Goal: Task Accomplishment & Management: Use online tool/utility

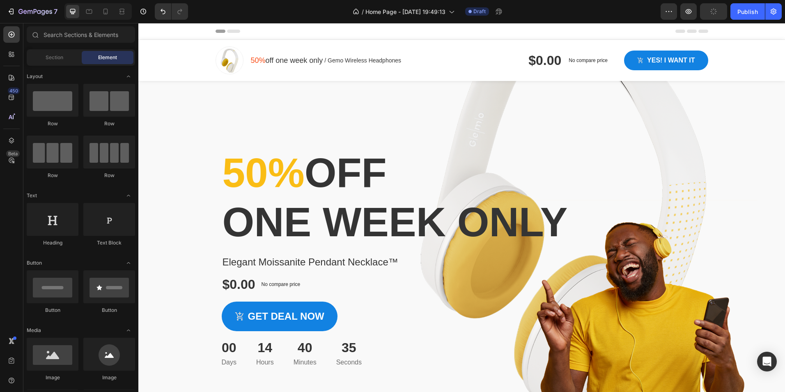
click at [160, 32] on span "Header" at bounding box center [163, 31] width 18 height 8
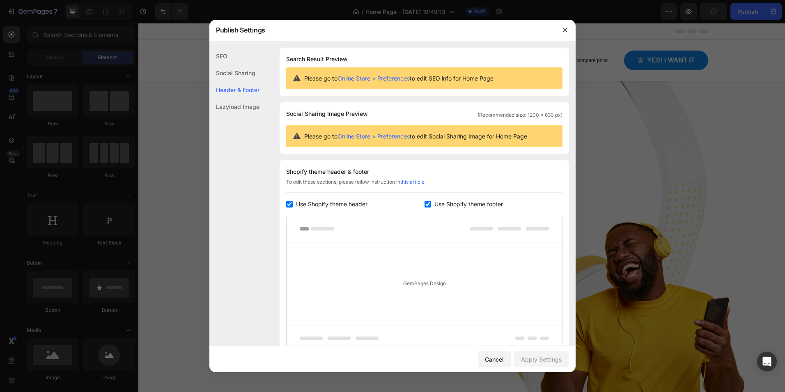
scroll to position [73, 0]
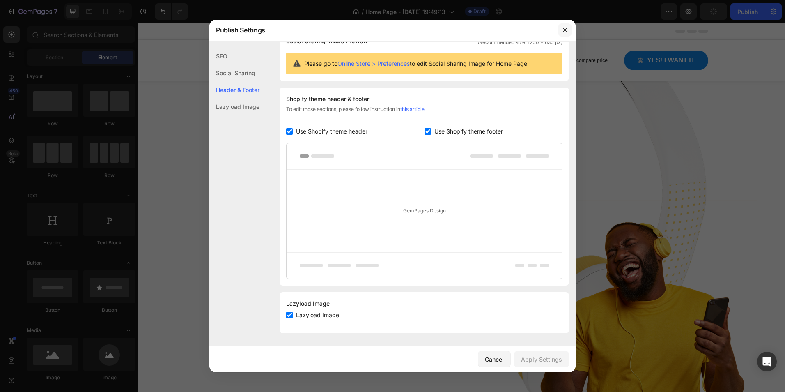
click at [566, 32] on icon "button" at bounding box center [565, 30] width 7 height 7
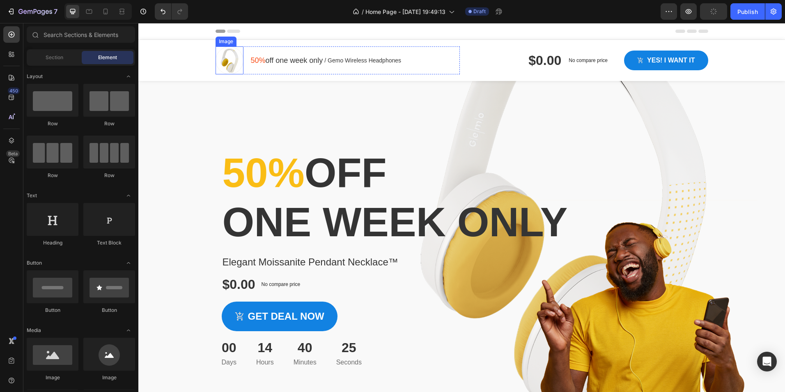
click at [228, 57] on div "Image" at bounding box center [230, 60] width 28 height 28
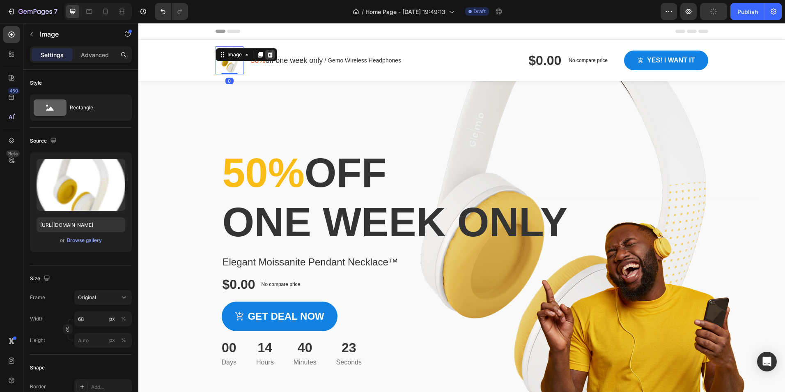
click at [267, 54] on icon at bounding box center [269, 55] width 5 height 6
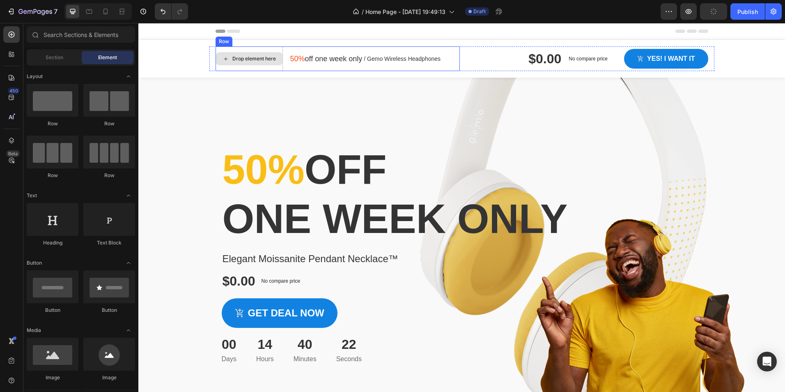
click at [249, 60] on div "Drop element here" at bounding box center [254, 58] width 44 height 7
click at [195, 53] on div "Drop element here 50% off one week only Text block / Gemo Wireless Headphones T…" at bounding box center [461, 59] width 647 height 38
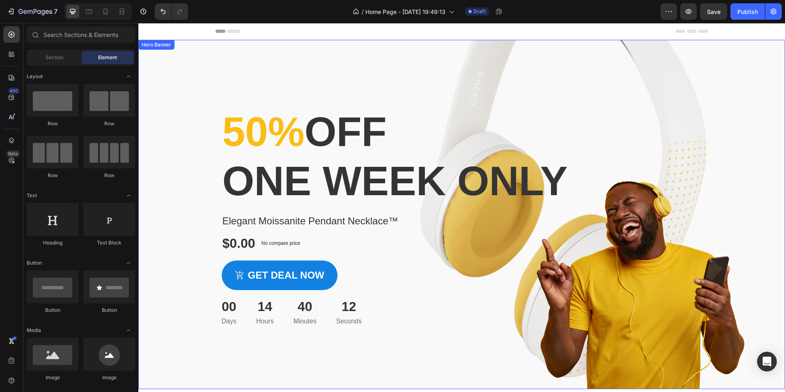
click at [186, 87] on div "Overlay" at bounding box center [461, 214] width 647 height 349
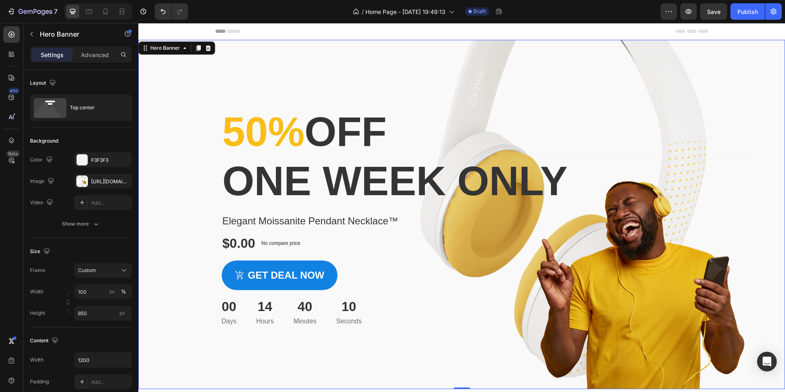
click at [186, 101] on div "Overlay" at bounding box center [461, 214] width 647 height 349
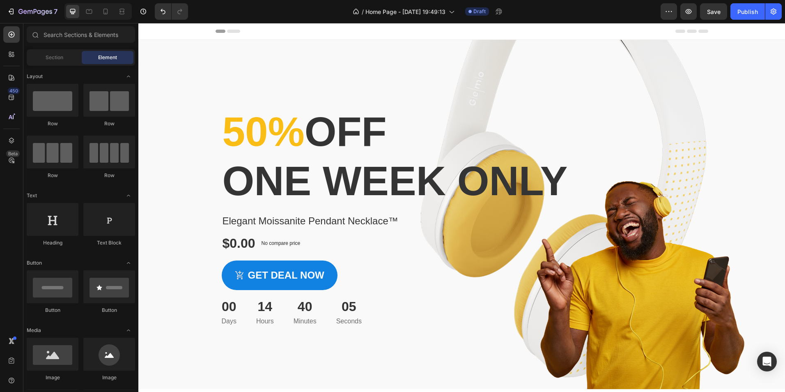
click at [690, 30] on icon at bounding box center [692, 31] width 10 height 3
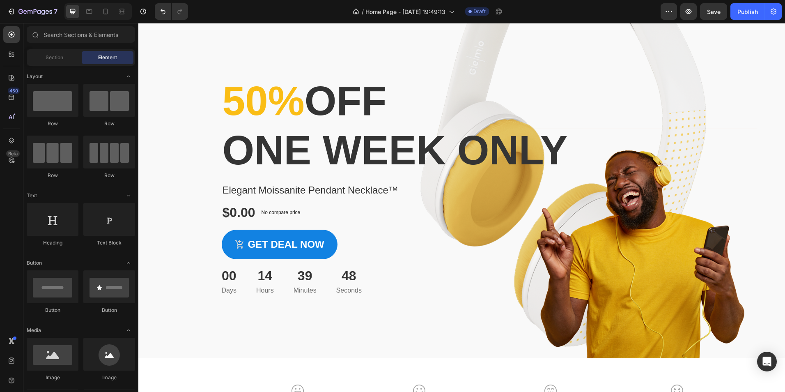
scroll to position [0, 0]
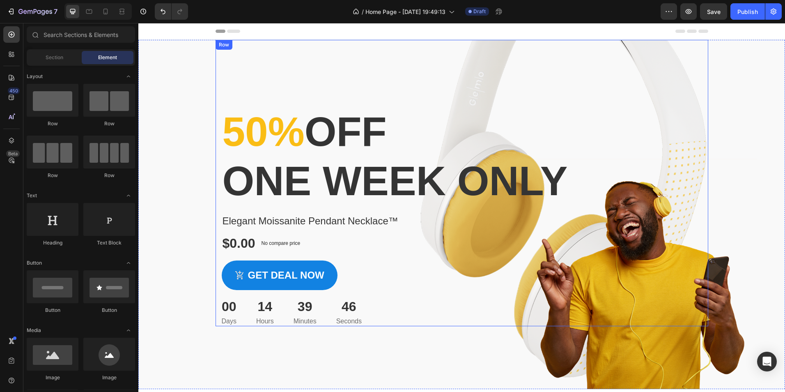
click at [275, 97] on div "50% off one week only Heading Elegant Moissanite Pendant Necklace™ Product Titl…" at bounding box center [462, 183] width 493 height 286
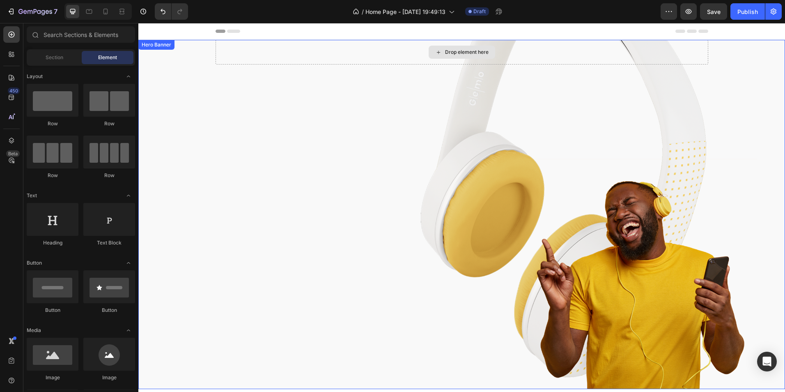
click at [257, 61] on div "Drop element here" at bounding box center [462, 52] width 493 height 25
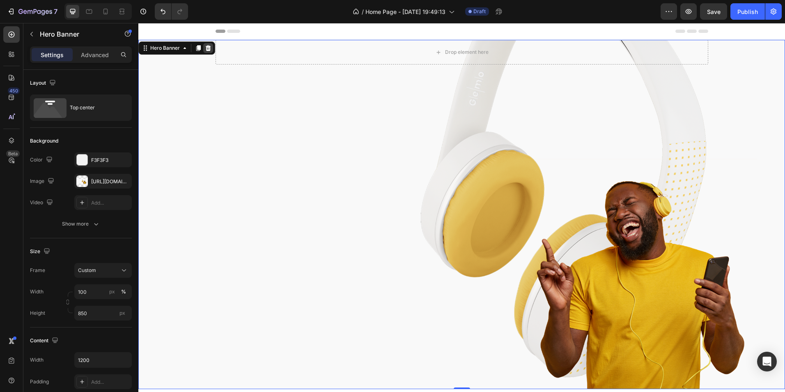
click at [209, 48] on icon at bounding box center [208, 48] width 5 height 6
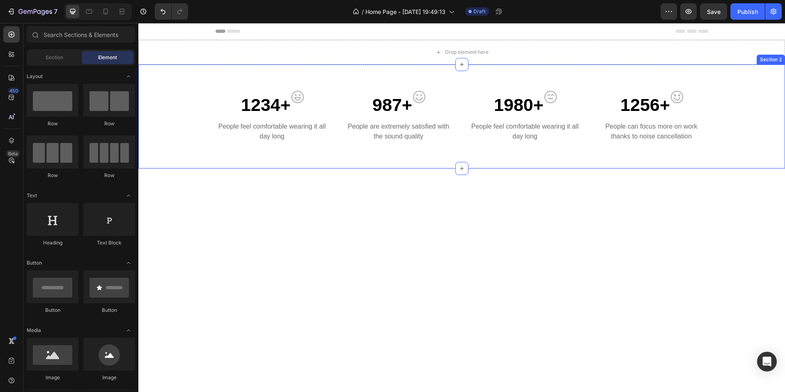
click at [186, 92] on div "1234+ Text block Image Row People feel comfortable wearing it all day long Text…" at bounding box center [462, 120] width 634 height 58
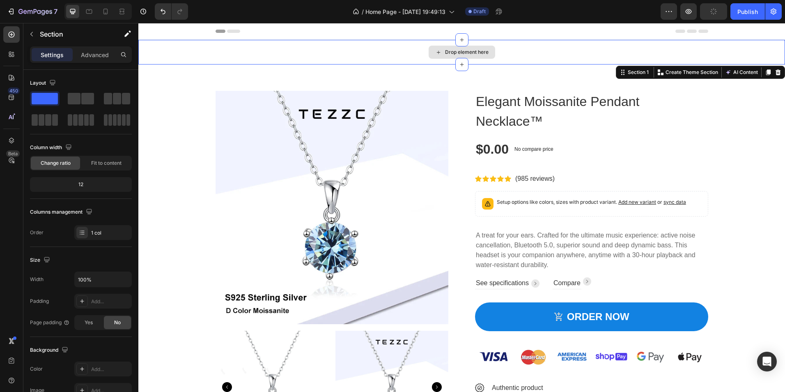
click at [401, 50] on div "Drop element here" at bounding box center [461, 52] width 647 height 25
click at [7, 53] on icon at bounding box center [11, 54] width 8 height 8
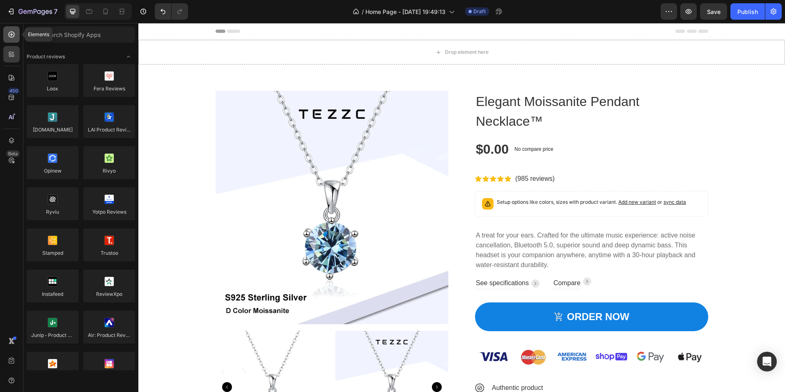
click at [11, 36] on icon at bounding box center [11, 34] width 8 height 8
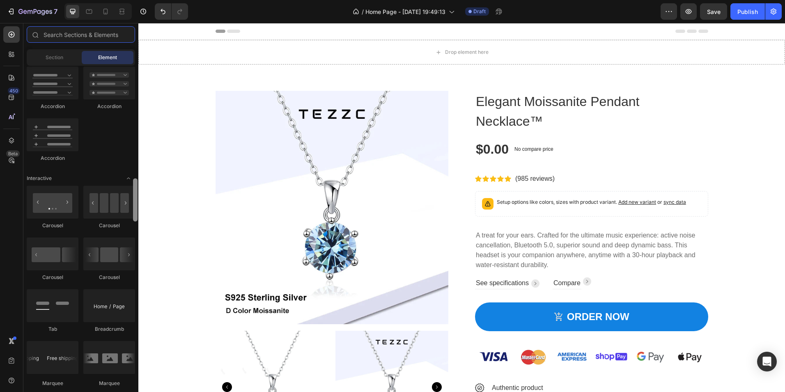
scroll to position [740, 0]
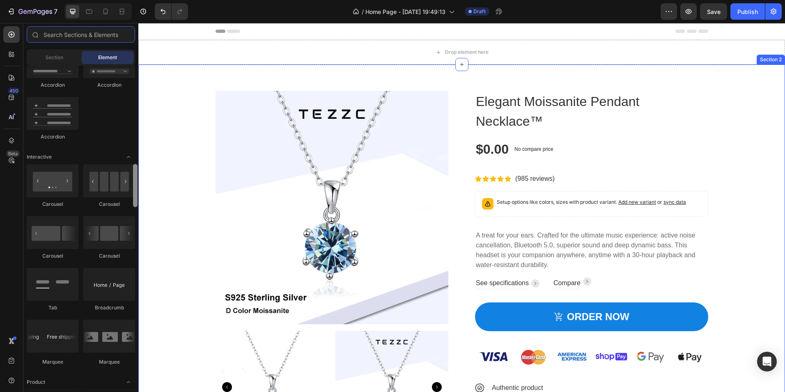
drag, startPoint x: 274, startPoint y: 126, endPoint x: 138, endPoint y: 237, distance: 175.6
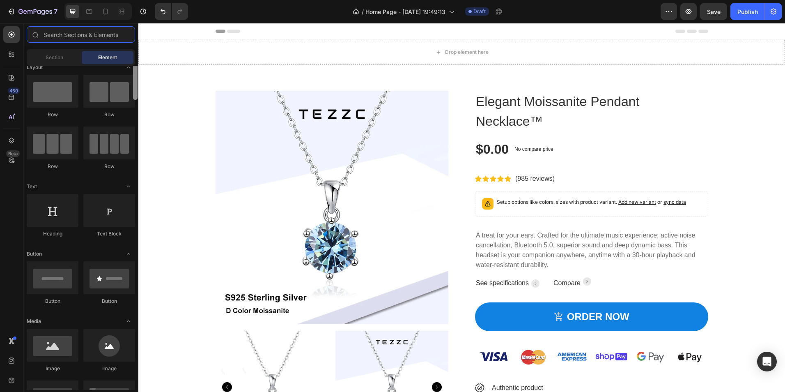
scroll to position [0, 0]
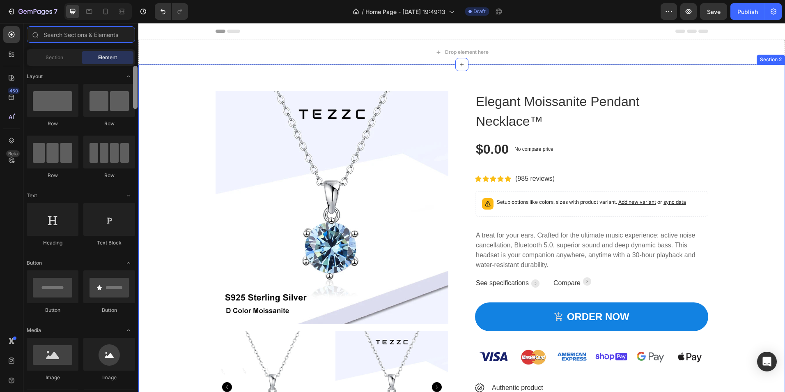
drag, startPoint x: 273, startPoint y: 202, endPoint x: 138, endPoint y: 91, distance: 174.4
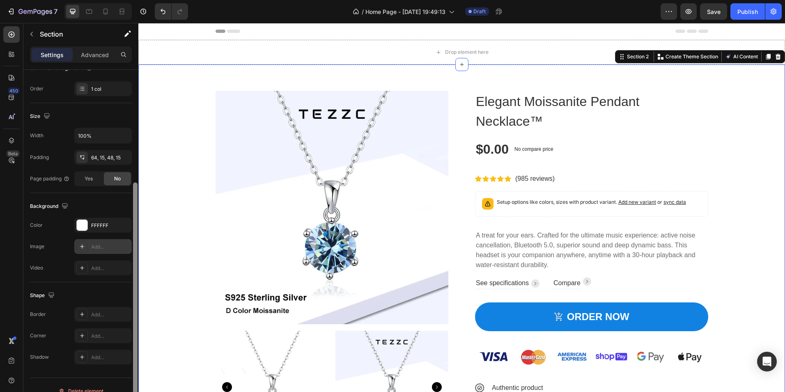
scroll to position [156, 0]
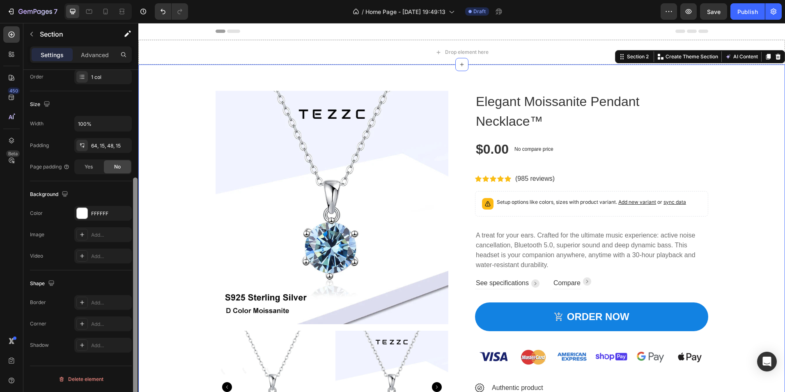
drag, startPoint x: 135, startPoint y: 87, endPoint x: 129, endPoint y: 242, distance: 155.3
click at [129, 242] on div "Layout Column width Change ratio Fit to content 12 Columns management Order 1 c…" at bounding box center [80, 242] width 115 height 345
drag, startPoint x: 137, startPoint y: 193, endPoint x: 133, endPoint y: 221, distance: 28.6
click at [133, 221] on div at bounding box center [135, 296] width 5 height 238
click at [101, 59] on p "Advanced" at bounding box center [95, 54] width 28 height 9
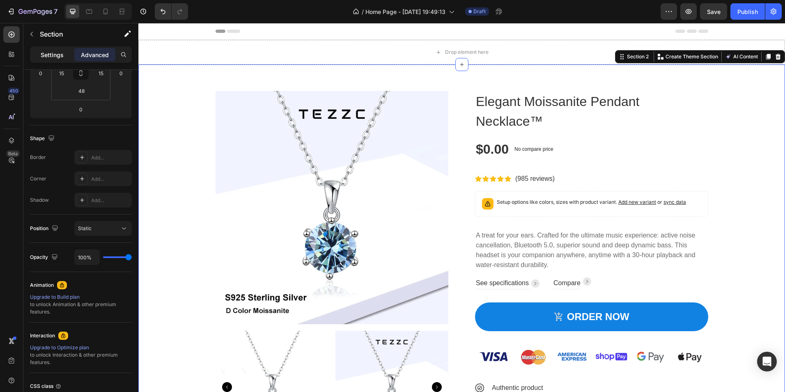
click at [44, 53] on p "Settings" at bounding box center [52, 54] width 23 height 9
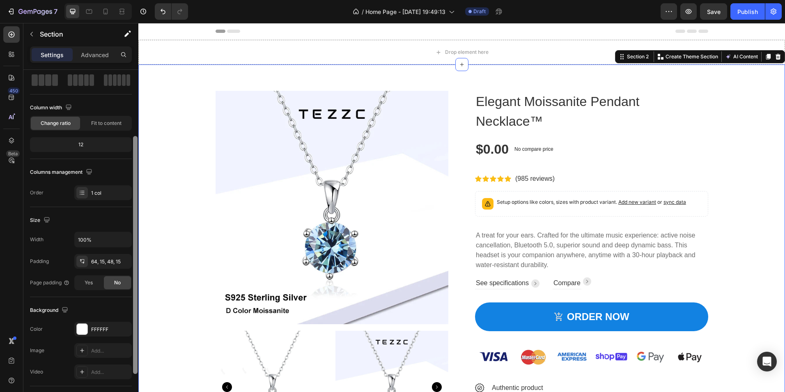
scroll to position [0, 0]
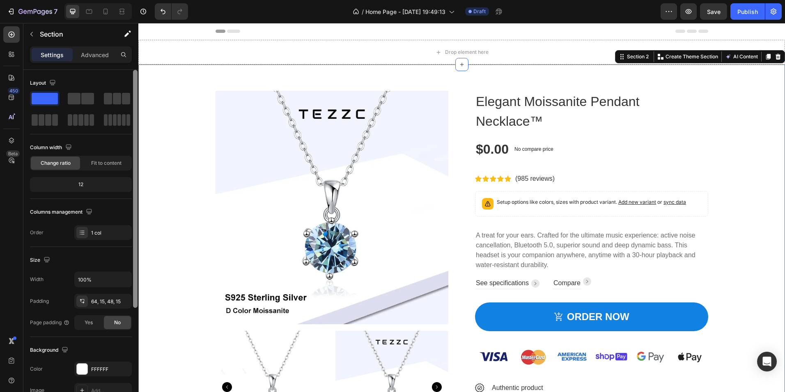
drag, startPoint x: 136, startPoint y: 242, endPoint x: 135, endPoint y: 93, distance: 148.6
click at [135, 93] on div at bounding box center [135, 189] width 5 height 238
click at [8, 37] on icon at bounding box center [11, 34] width 8 height 8
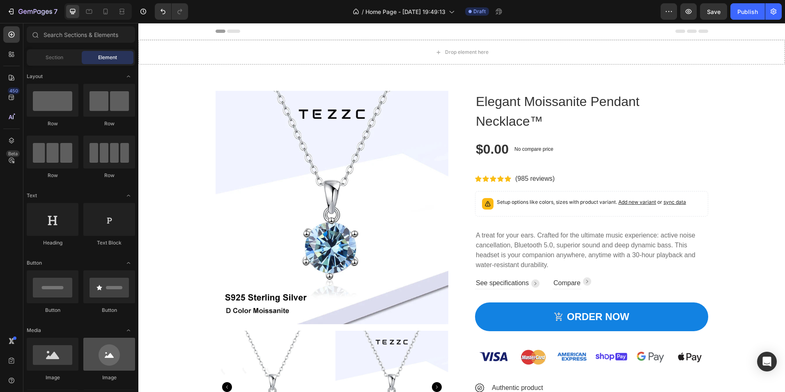
click at [112, 358] on div at bounding box center [109, 353] width 52 height 33
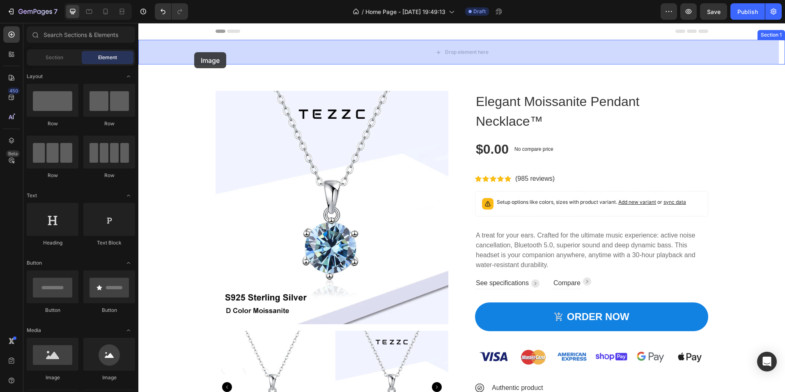
drag, startPoint x: 248, startPoint y: 378, endPoint x: 193, endPoint y: 60, distance: 322.6
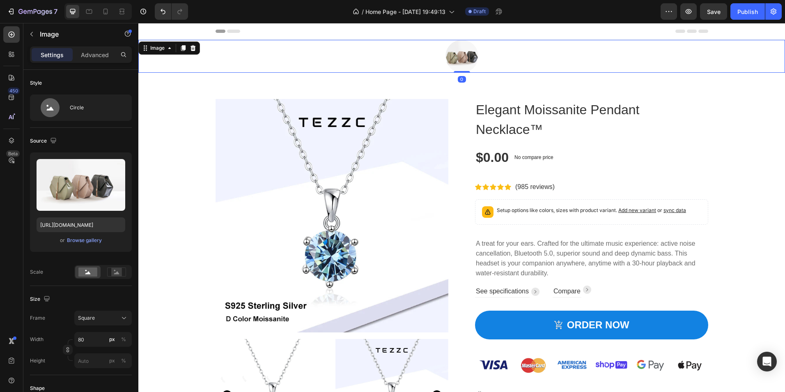
click at [463, 59] on img at bounding box center [461, 56] width 33 height 33
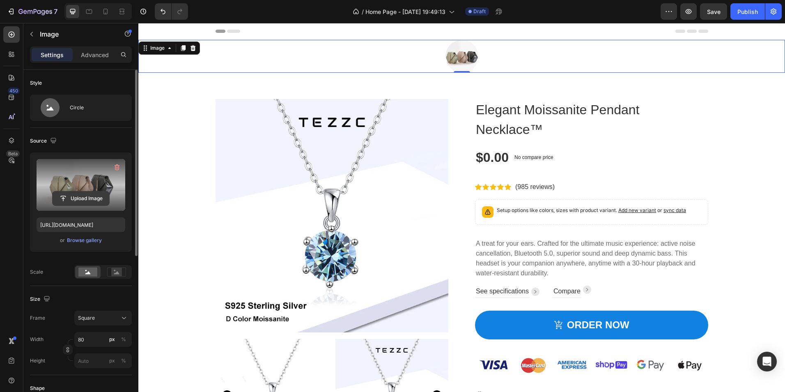
click at [82, 197] on input "file" at bounding box center [81, 198] width 57 height 14
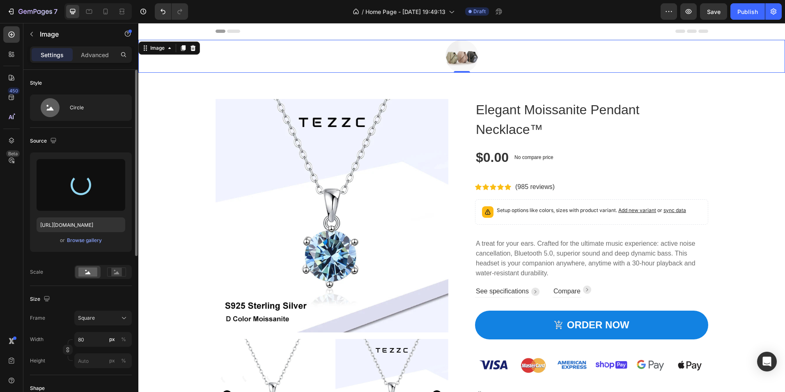
type input "[URL][DOMAIN_NAME]"
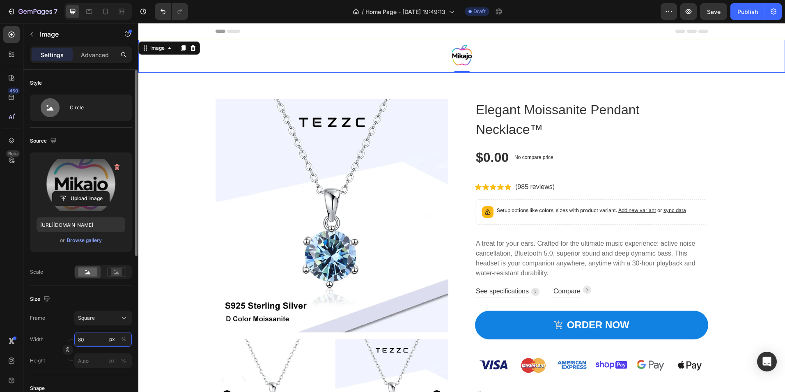
click at [100, 340] on input "80" at bounding box center [102, 339] width 57 height 15
click at [117, 360] on span "100%" at bounding box center [119, 358] width 14 height 7
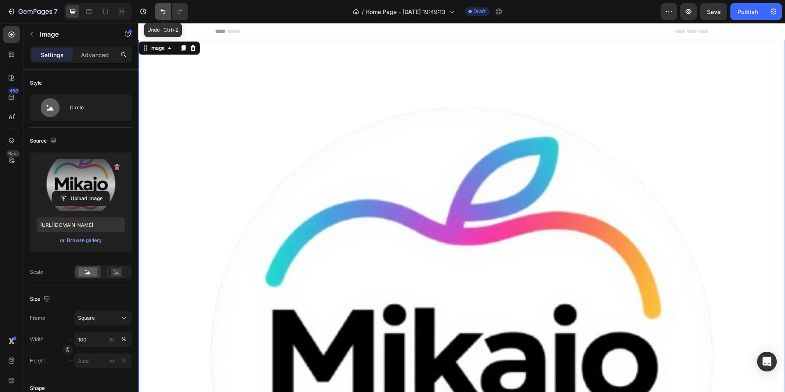
click at [164, 11] on icon "Undo/Redo" at bounding box center [163, 11] width 8 height 8
type input "80"
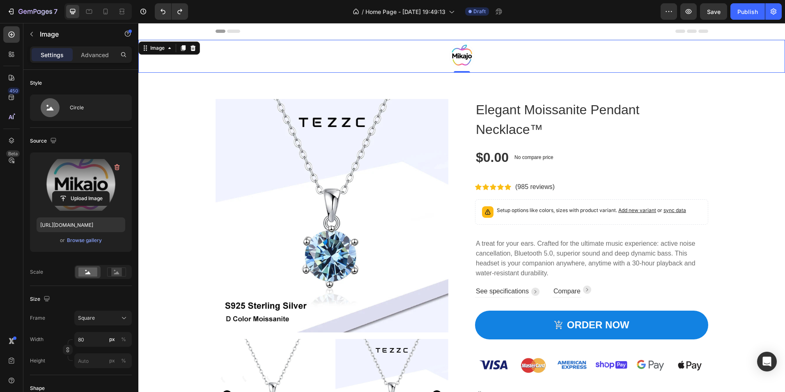
click at [558, 56] on div at bounding box center [461, 56] width 647 height 33
click at [682, 30] on icon at bounding box center [691, 31] width 33 height 3
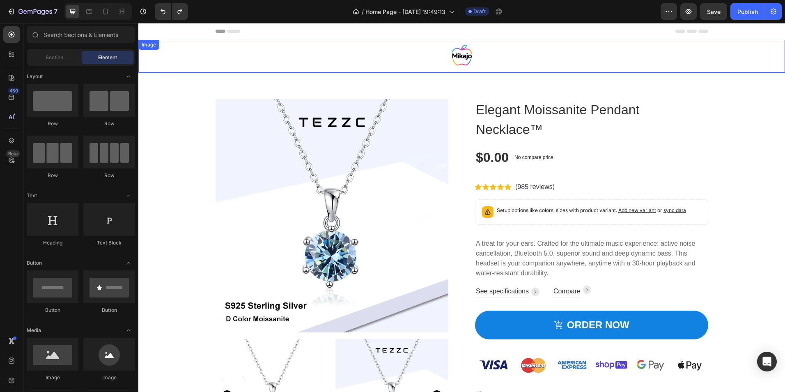
click at [460, 57] on img at bounding box center [461, 56] width 33 height 33
click at [8, 181] on div "450 Beta" at bounding box center [11, 179] width 16 height 306
click at [14, 37] on icon at bounding box center [11, 34] width 8 height 8
click at [131, 77] on icon "Toggle open" at bounding box center [128, 76] width 7 height 7
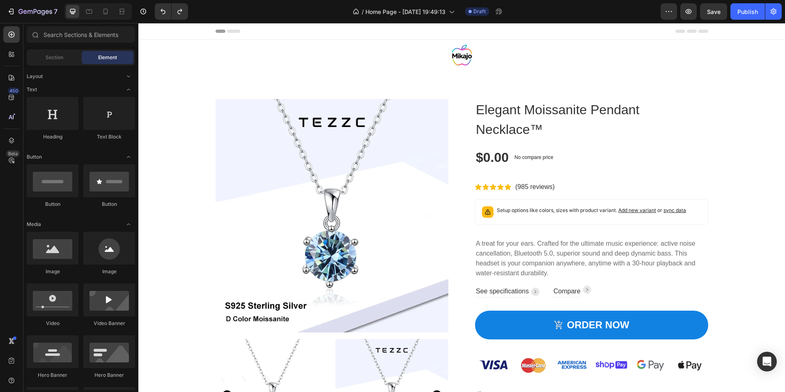
scroll to position [41, 0]
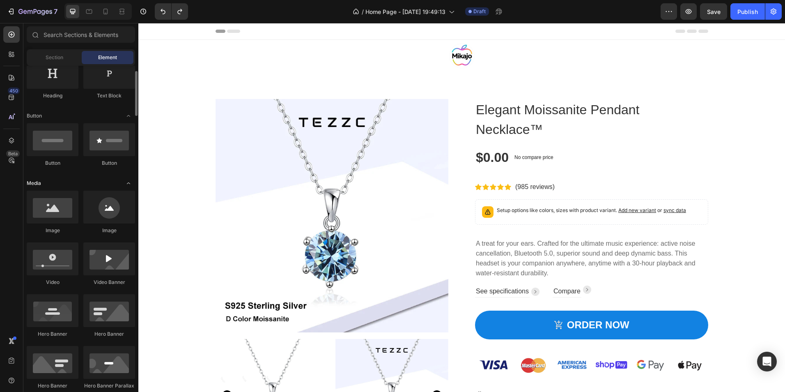
click at [131, 186] on icon "Toggle open" at bounding box center [128, 183] width 7 height 7
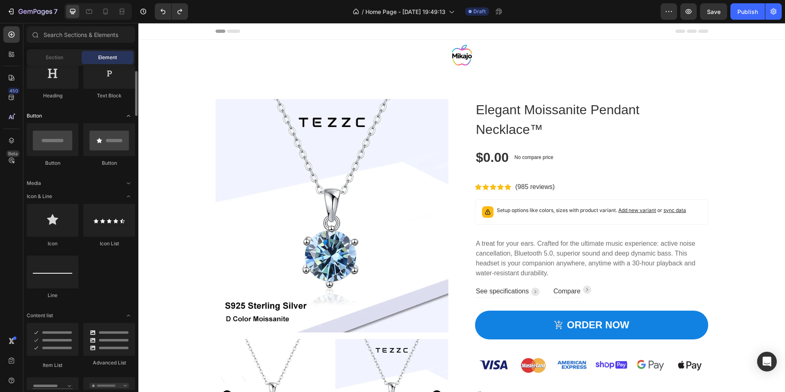
click at [131, 119] on icon "Toggle open" at bounding box center [128, 115] width 7 height 7
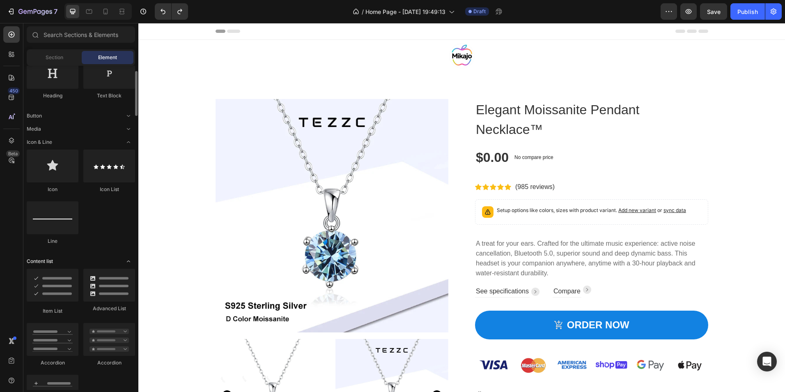
click at [127, 261] on icon "Toggle open" at bounding box center [128, 261] width 7 height 7
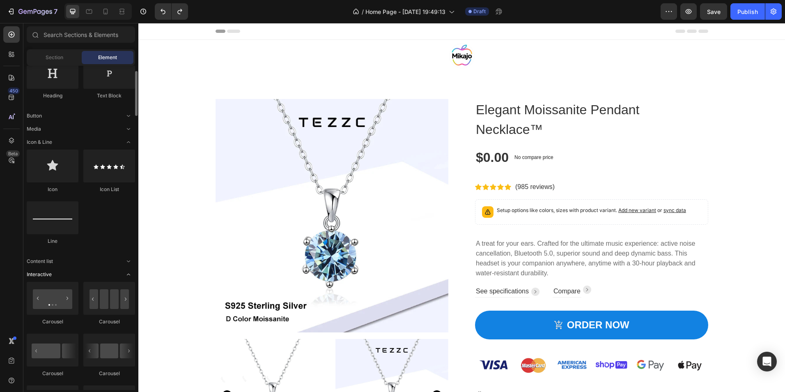
click at [129, 272] on icon "Toggle open" at bounding box center [128, 274] width 7 height 7
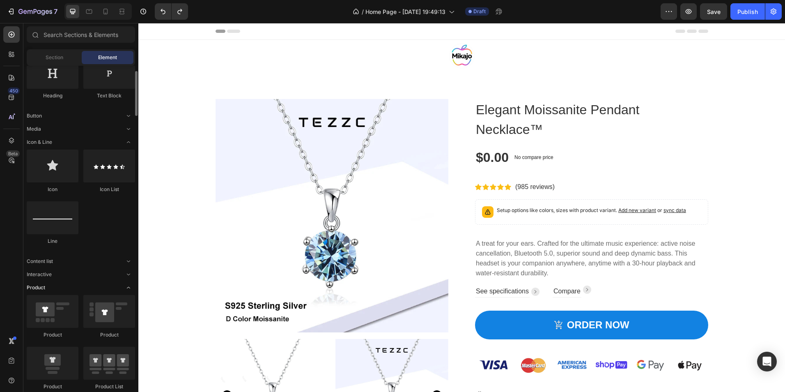
click at [128, 286] on icon "Toggle open" at bounding box center [128, 287] width 7 height 7
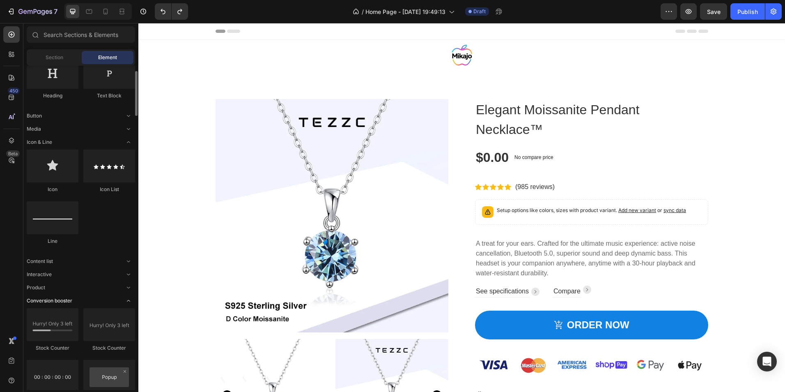
click at [128, 301] on icon "Toggle open" at bounding box center [128, 300] width 7 height 7
click at [129, 313] on icon "Toggle open" at bounding box center [128, 313] width 7 height 7
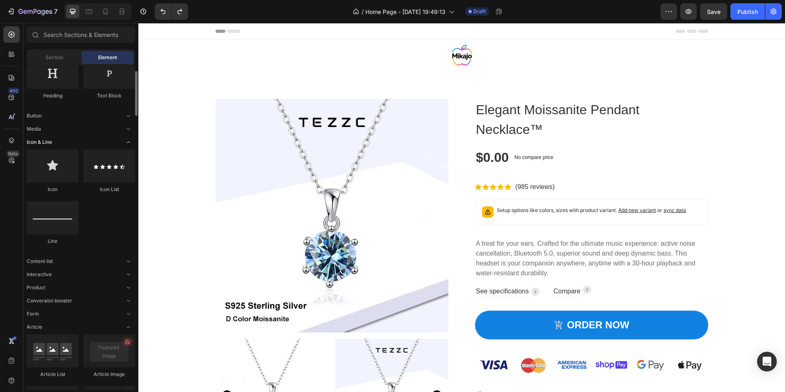
click at [129, 140] on icon "Toggle open" at bounding box center [128, 142] width 7 height 7
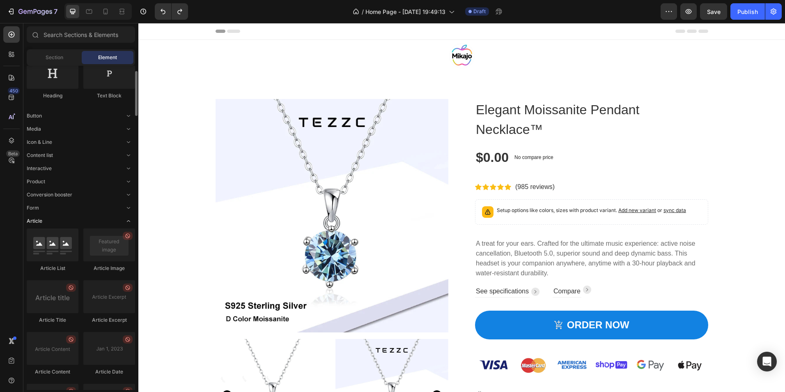
click at [128, 220] on icon "Toggle open" at bounding box center [128, 221] width 7 height 7
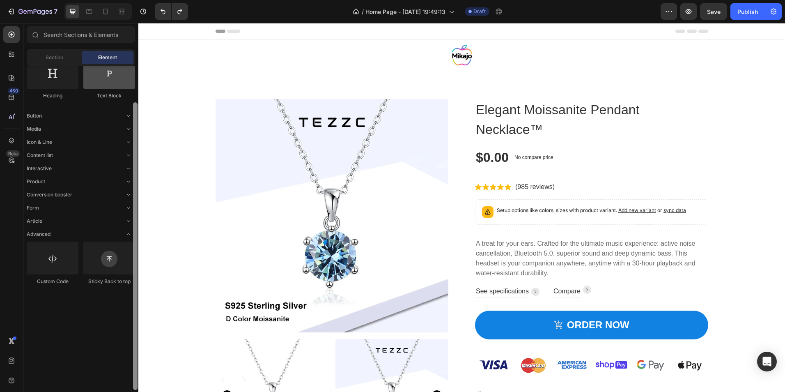
scroll to position [0, 0]
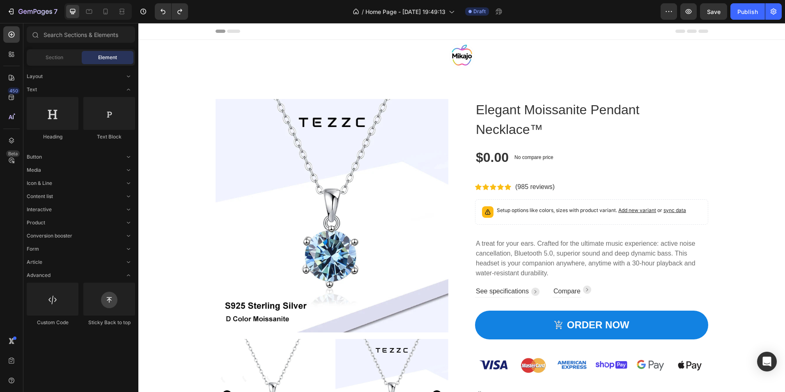
drag, startPoint x: 134, startPoint y: 107, endPoint x: 136, endPoint y: 87, distance: 20.6
click at [136, 87] on div "Layout Text Heading Text Block Button Media Icon & Line Content list Interactiv…" at bounding box center [80, 228] width 115 height 324
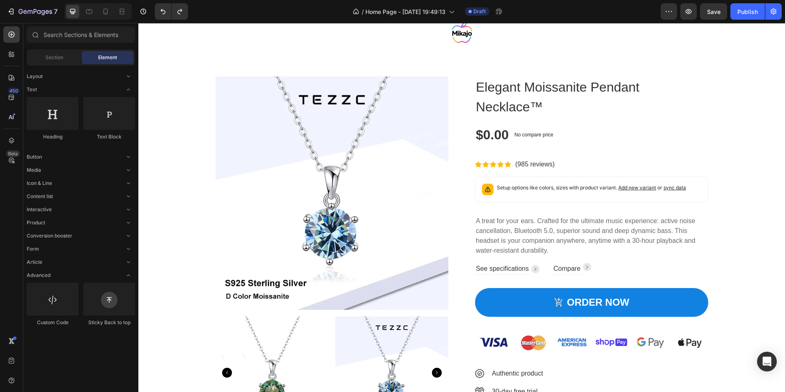
scroll to position [18, 0]
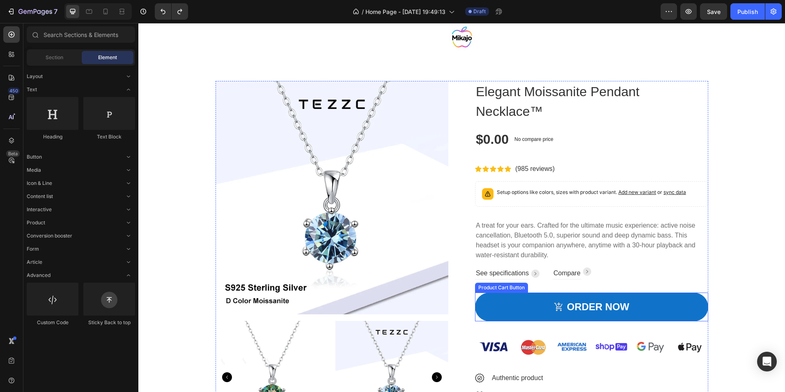
click at [526, 306] on button "ORDER NOW" at bounding box center [591, 306] width 233 height 29
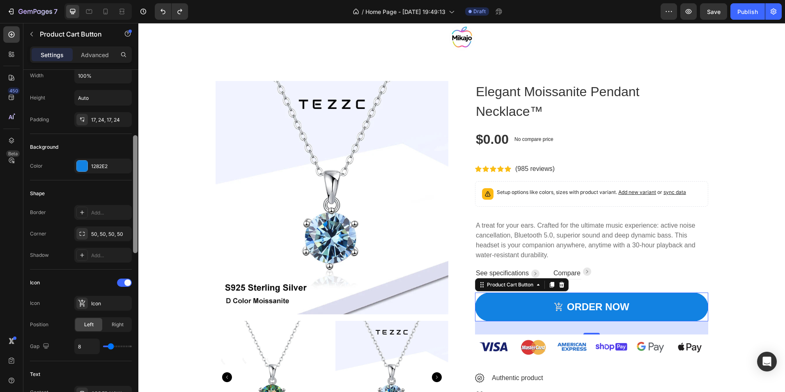
scroll to position [151, 0]
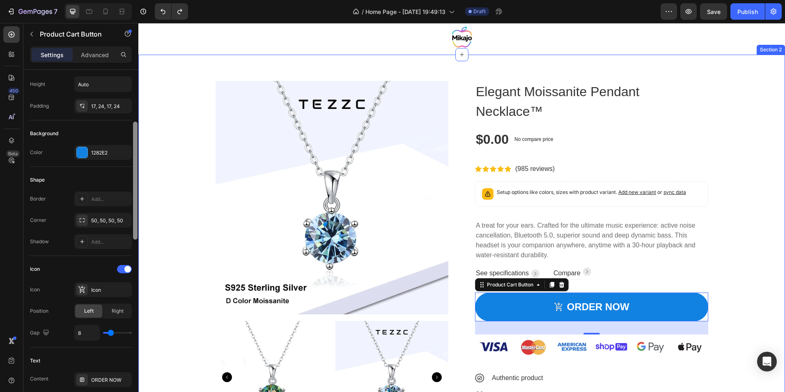
drag, startPoint x: 273, startPoint y: 188, endPoint x: 139, endPoint y: 230, distance: 140.8
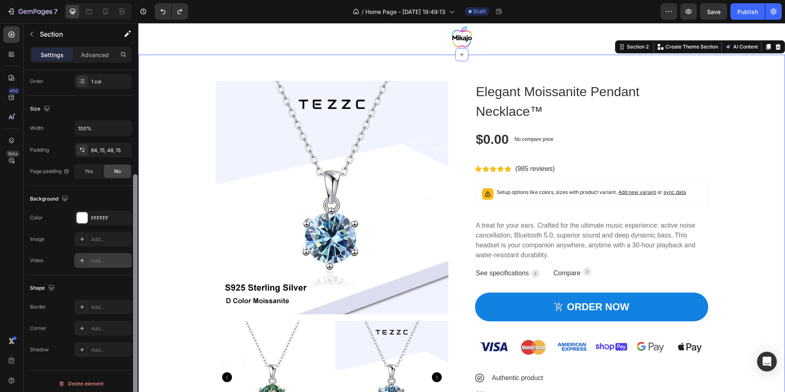
scroll to position [156, 0]
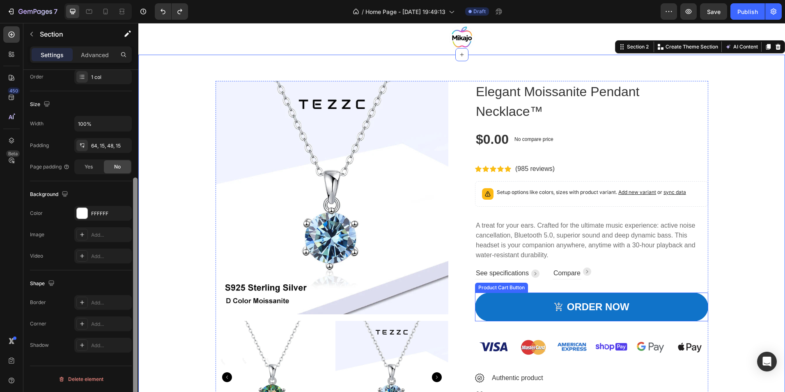
click at [503, 301] on button "ORDER NOW" at bounding box center [591, 306] width 233 height 29
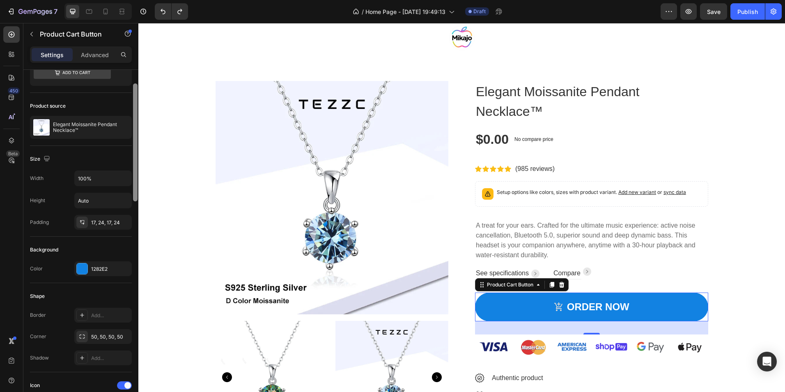
scroll to position [0, 0]
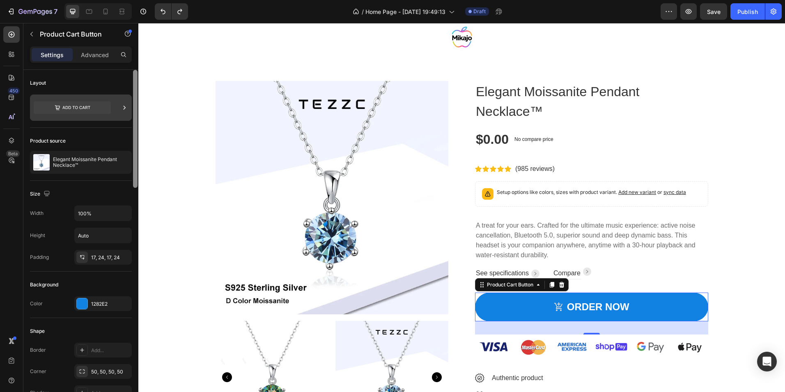
click at [124, 104] on icon at bounding box center [124, 107] width 8 height 8
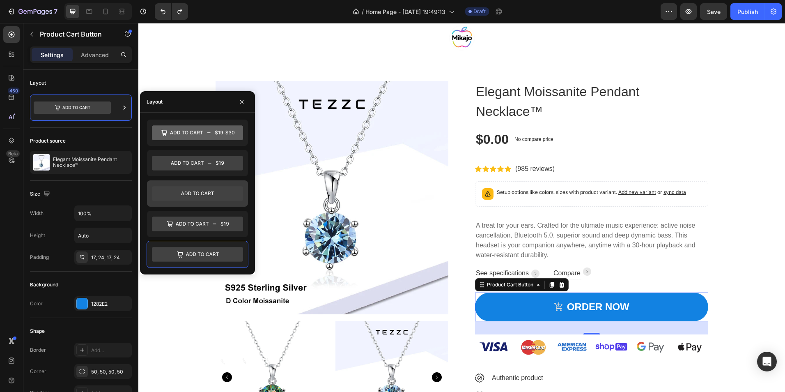
click at [193, 193] on icon at bounding box center [197, 193] width 91 height 15
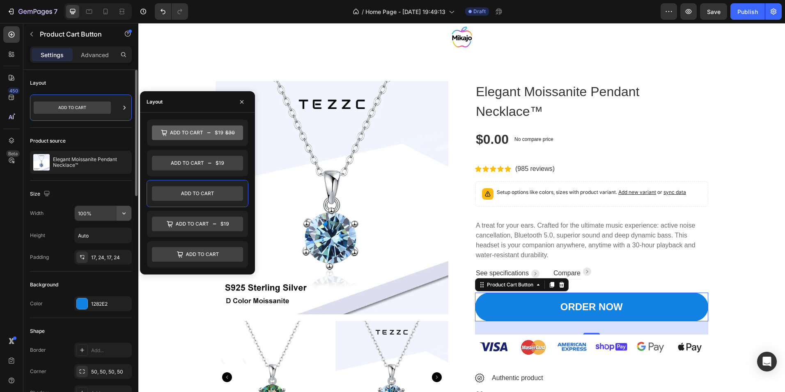
click at [121, 214] on icon "button" at bounding box center [124, 213] width 8 height 8
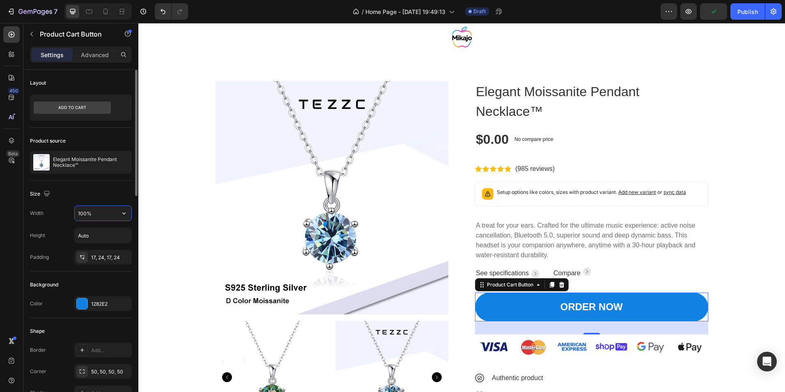
click at [84, 212] on input "100%" at bounding box center [103, 213] width 57 height 15
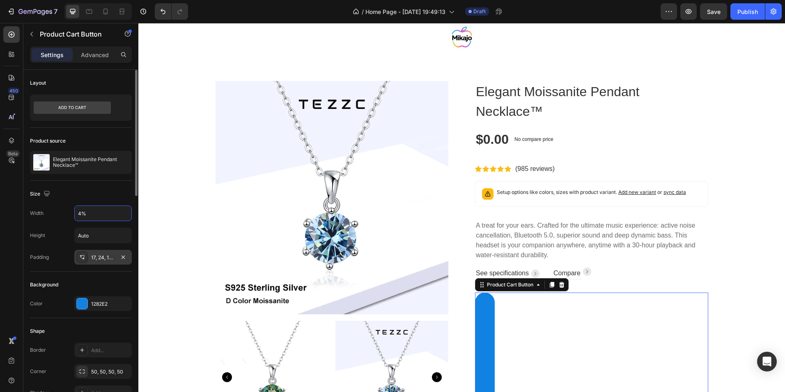
type input "40%"
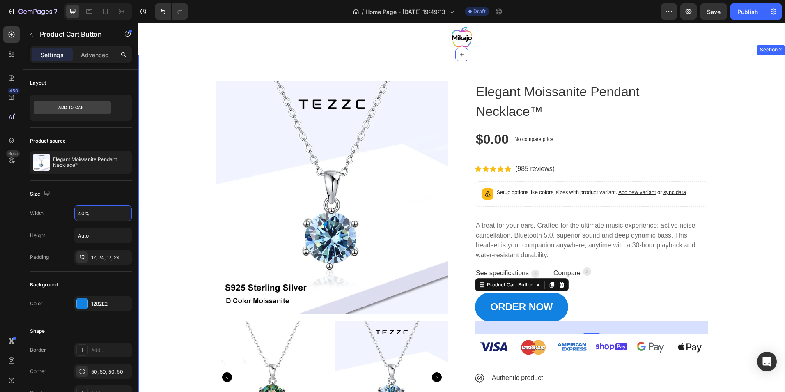
click at [178, 236] on div "Product Images Elegant Moissanite Pendant Necklace™ Product Title $0.00 Product…" at bounding box center [462, 271] width 634 height 381
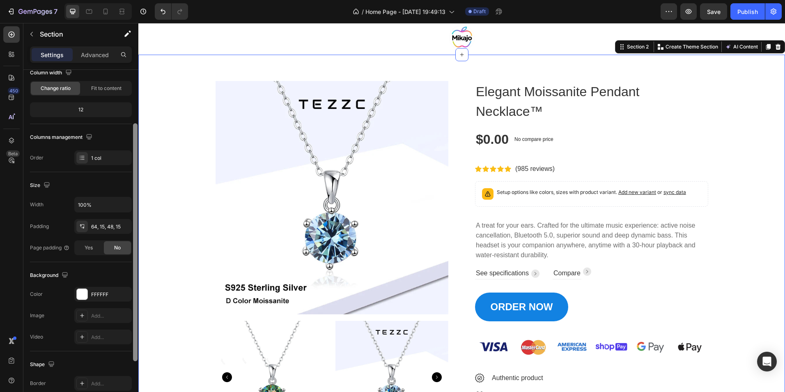
scroll to position [78, 0]
drag, startPoint x: 274, startPoint y: 287, endPoint x: 138, endPoint y: 335, distance: 144.3
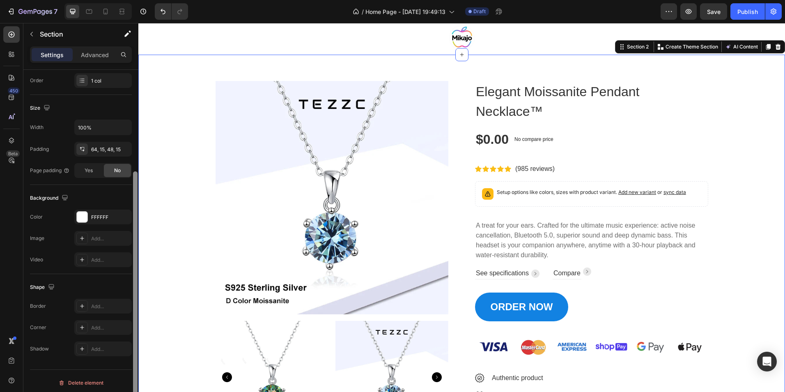
scroll to position [153, 0]
click at [184, 355] on div "Product Images Elegant Moissanite Pendant Necklace™ Product Title $0.00 Product…" at bounding box center [462, 271] width 634 height 381
click at [659, 345] on img at bounding box center [591, 346] width 233 height 25
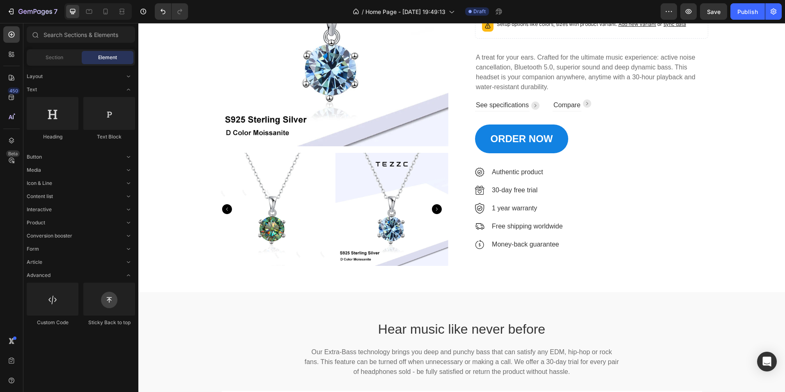
scroll to position [190, 0]
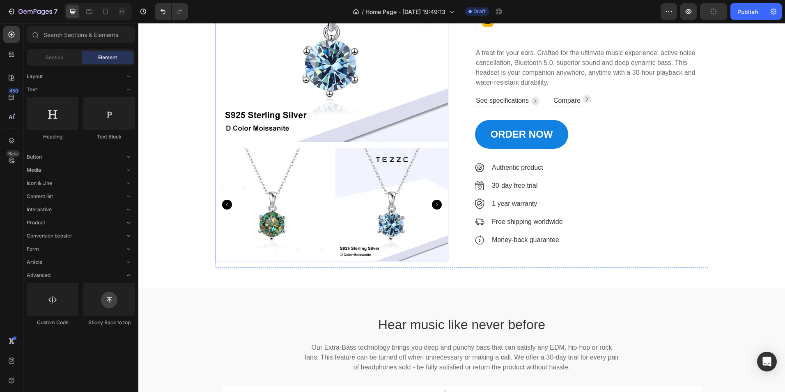
click at [433, 207] on icon "Carousel Next Arrow" at bounding box center [437, 205] width 10 height 10
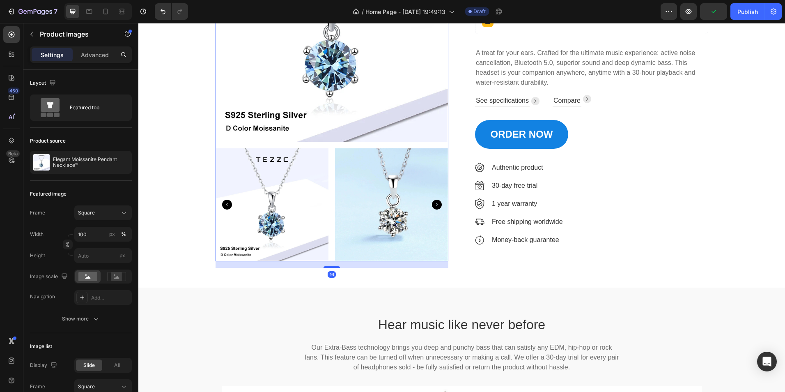
click at [433, 207] on icon "Carousel Next Arrow" at bounding box center [437, 205] width 10 height 10
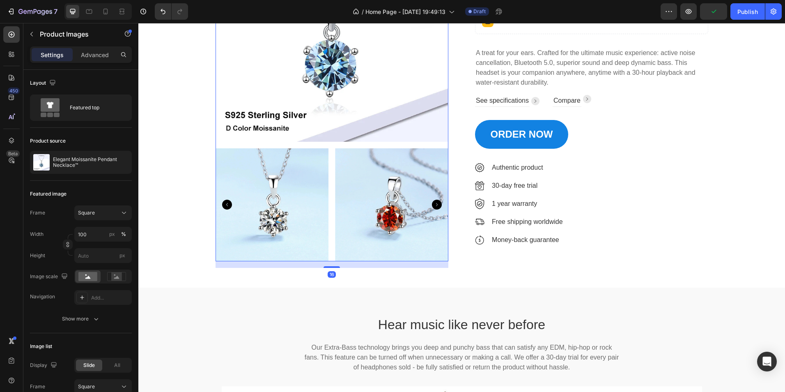
click at [433, 207] on icon "Carousel Next Arrow" at bounding box center [437, 205] width 10 height 10
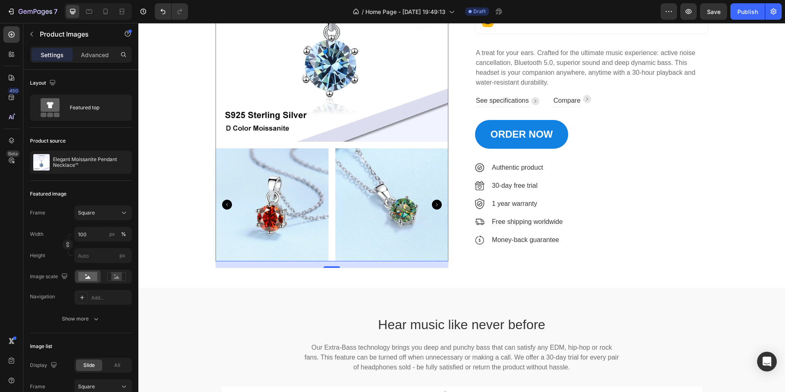
click at [433, 207] on icon "Carousel Next Arrow" at bounding box center [437, 205] width 10 height 10
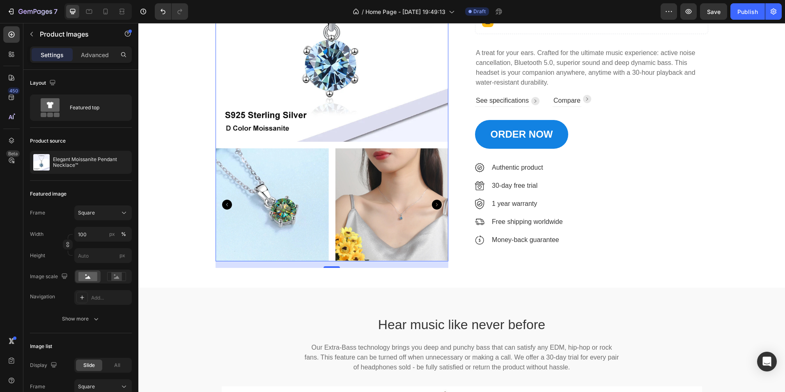
click at [433, 207] on icon "Carousel Next Arrow" at bounding box center [437, 205] width 10 height 10
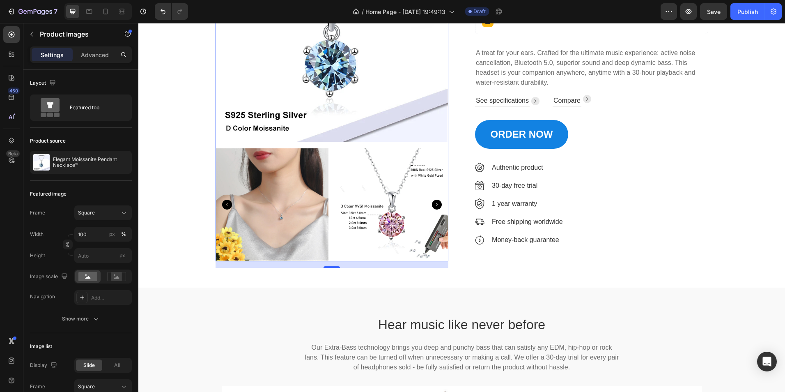
click at [433, 207] on icon "Carousel Next Arrow" at bounding box center [437, 205] width 10 height 10
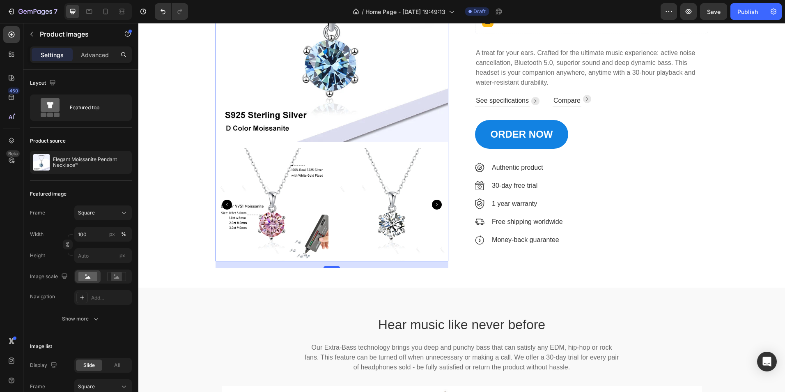
click at [433, 207] on icon "Carousel Next Arrow" at bounding box center [437, 205] width 10 height 10
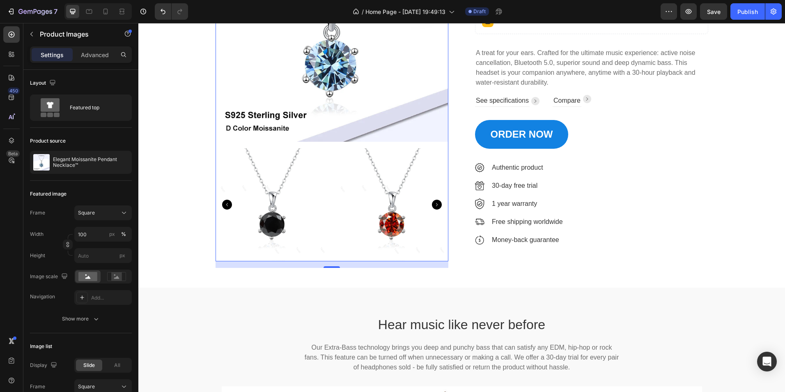
click at [433, 207] on icon "Carousel Next Arrow" at bounding box center [437, 205] width 10 height 10
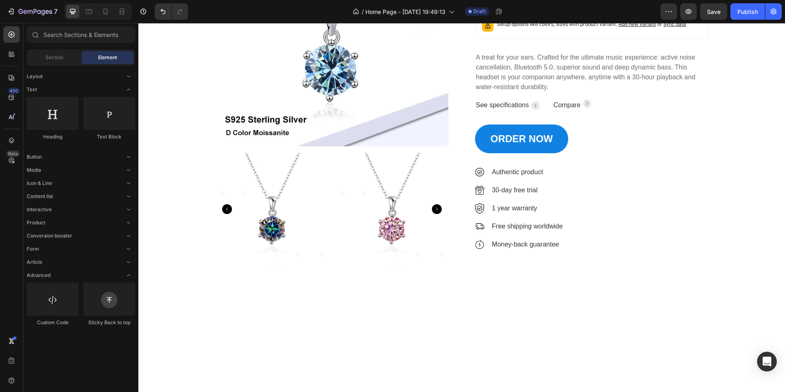
scroll to position [0, 0]
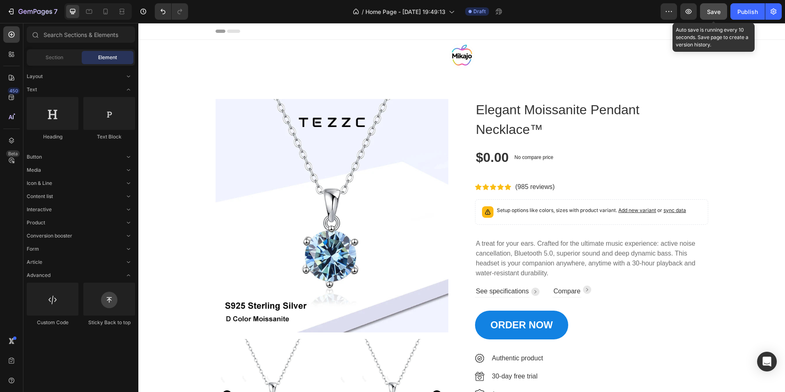
click at [714, 13] on span "Save" at bounding box center [714, 11] width 14 height 7
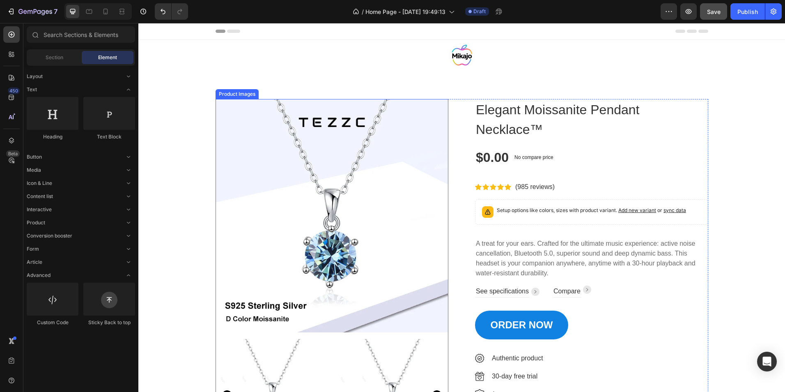
click at [327, 158] on img at bounding box center [332, 215] width 233 height 233
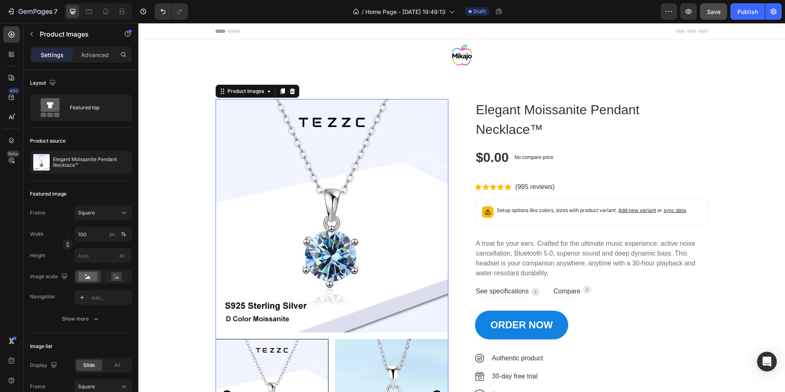
click at [327, 158] on img at bounding box center [332, 215] width 233 height 233
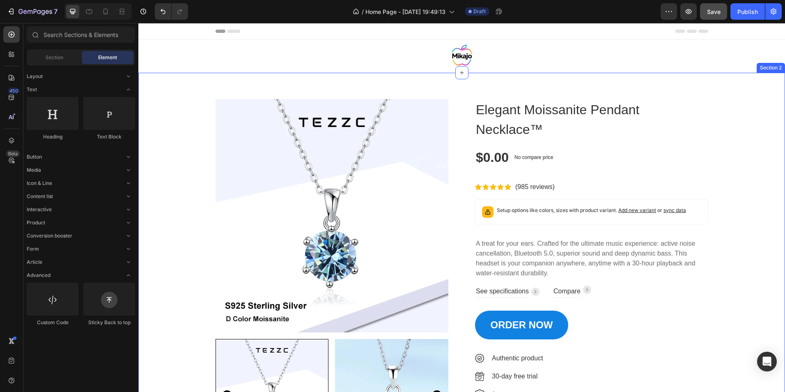
click at [177, 137] on div "Product Images Elegant Moissanite Pendant Necklace™ Product Title $0.00 Product…" at bounding box center [462, 278] width 634 height 359
